Goal: Browse casually: Explore the website without a specific task or goal

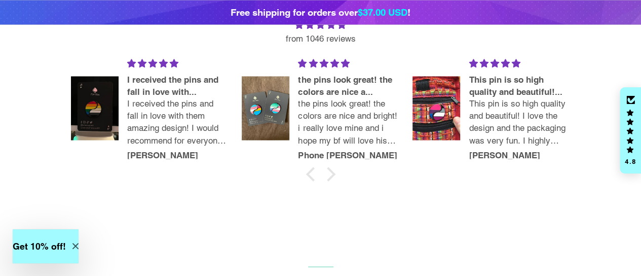
scroll to position [828, 0]
